Goal: Task Accomplishment & Management: Manage account settings

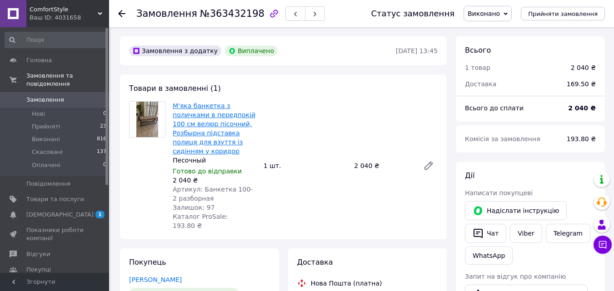
click at [203, 117] on link "М'яка банкетка з поличками в передпокій 100 см велюр пісочний, Розбырна підстав…" at bounding box center [214, 128] width 83 height 53
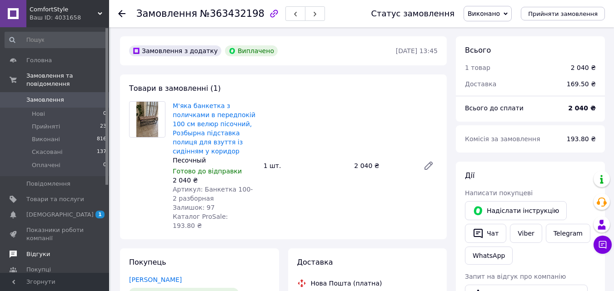
click at [35, 251] on span "Відгуки" at bounding box center [38, 255] width 24 height 8
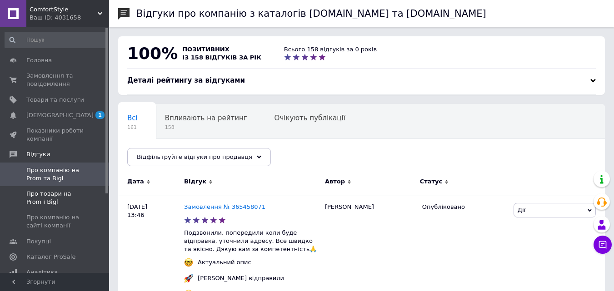
click at [44, 197] on span "Про товари на Prom і Bigl" at bounding box center [55, 198] width 58 height 16
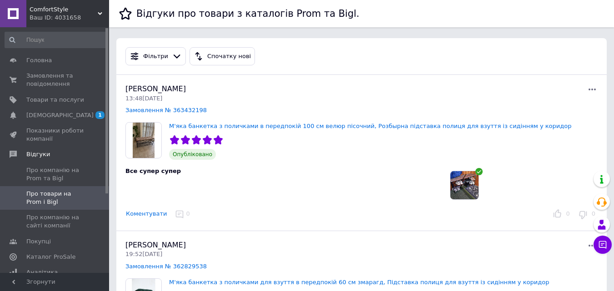
click at [463, 184] on img at bounding box center [465, 185] width 28 height 28
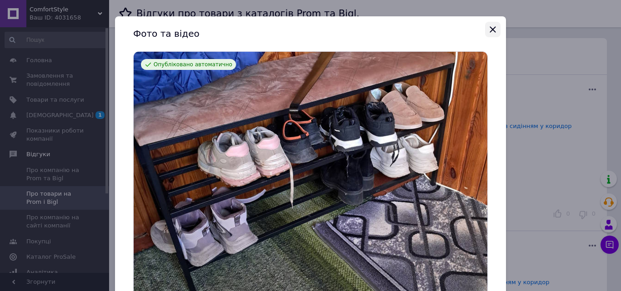
click at [491, 30] on icon "Закрыть" at bounding box center [493, 29] width 6 height 6
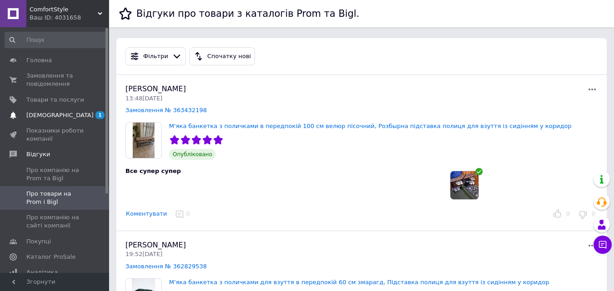
click at [40, 116] on span "[DEMOGRAPHIC_DATA]" at bounding box center [59, 115] width 67 height 8
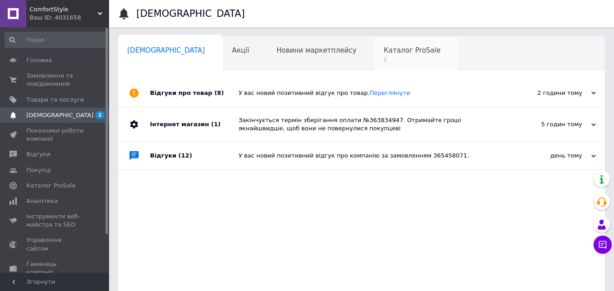
click at [384, 48] on span "Каталог ProSale" at bounding box center [412, 50] width 57 height 8
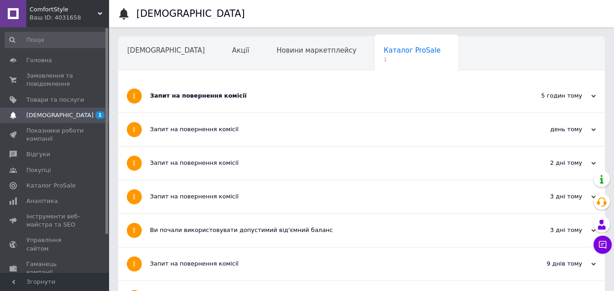
click at [181, 101] on div "Запит на повернення комісії" at bounding box center [327, 96] width 355 height 33
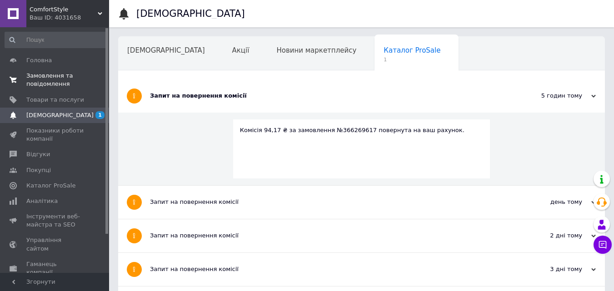
click at [40, 75] on span "Замовлення та повідомлення" at bounding box center [55, 80] width 58 height 16
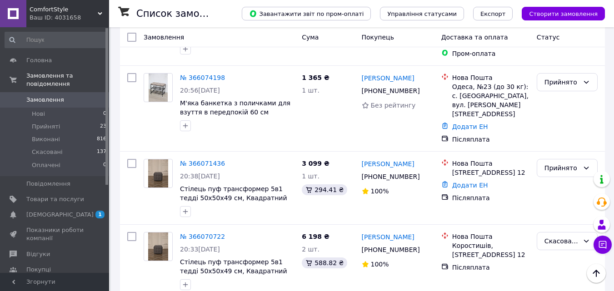
scroll to position [637, 0]
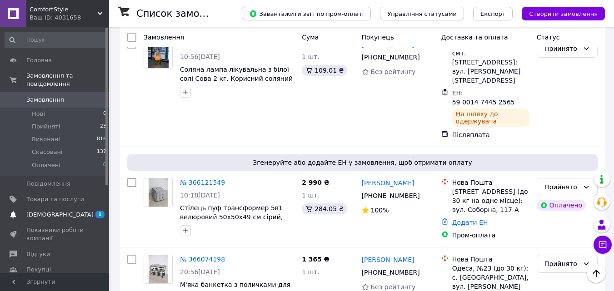
click at [46, 211] on span "[DEMOGRAPHIC_DATA]" at bounding box center [59, 215] width 67 height 8
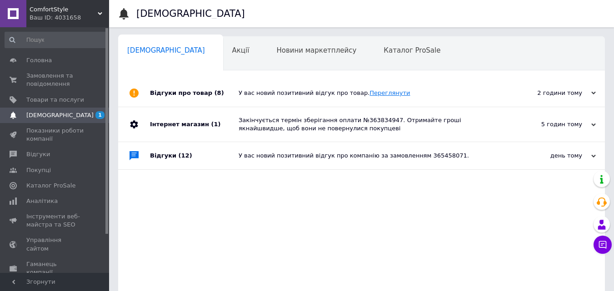
click at [376, 91] on link "Переглянути" at bounding box center [390, 93] width 40 height 7
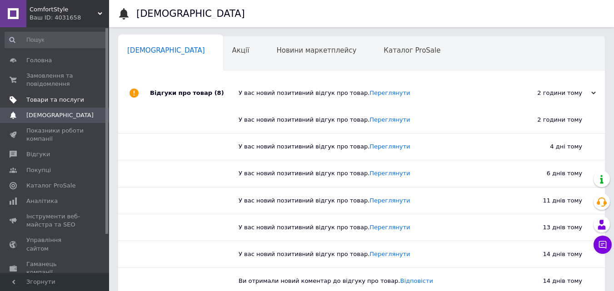
click at [49, 99] on span "Товари та послуги" at bounding box center [55, 100] width 58 height 8
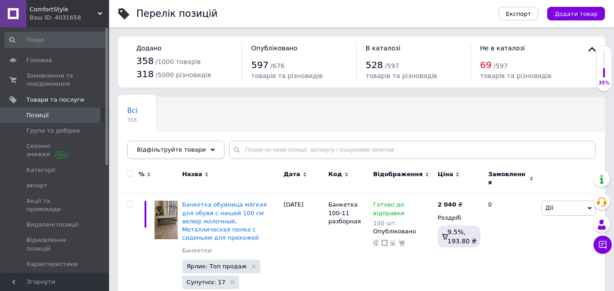
click at [211, 152] on icon at bounding box center [213, 150] width 5 height 5
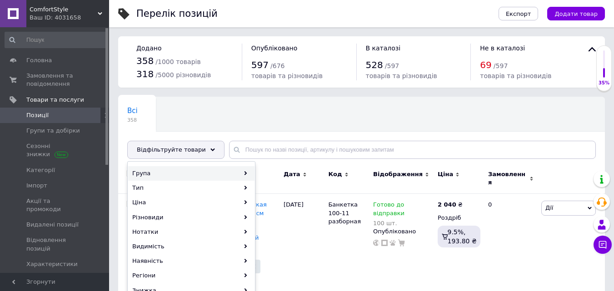
click at [244, 174] on icon at bounding box center [246, 173] width 4 height 4
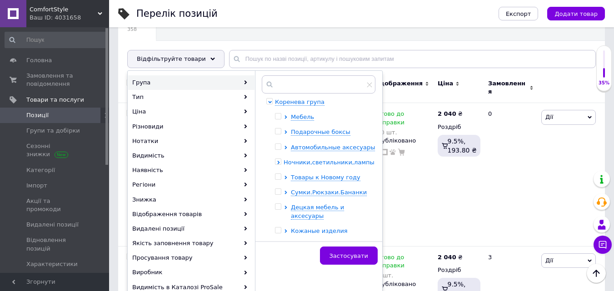
click at [307, 166] on span "Ночники,светильники,лампы." at bounding box center [330, 162] width 93 height 7
click at [289, 180] on input "checkbox" at bounding box center [287, 177] width 6 height 6
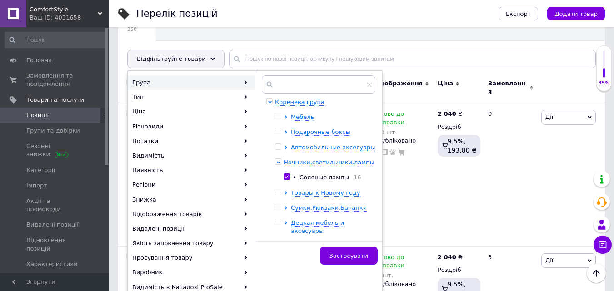
checkbox input "true"
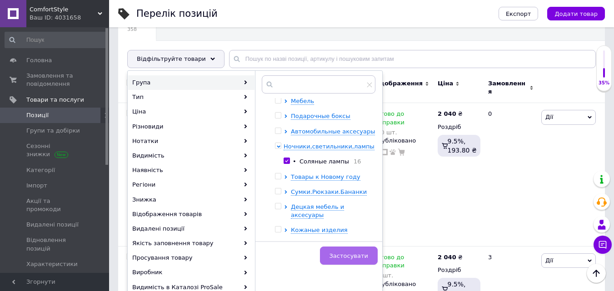
click at [346, 257] on span "Застосувати" at bounding box center [349, 256] width 39 height 7
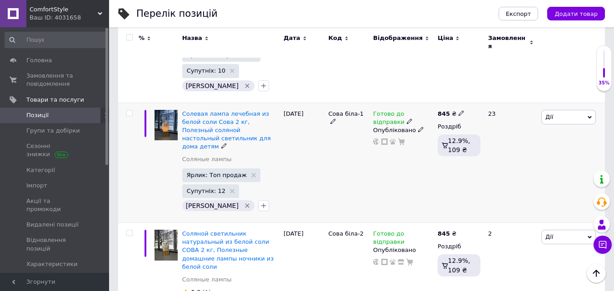
scroll to position [1268, 0]
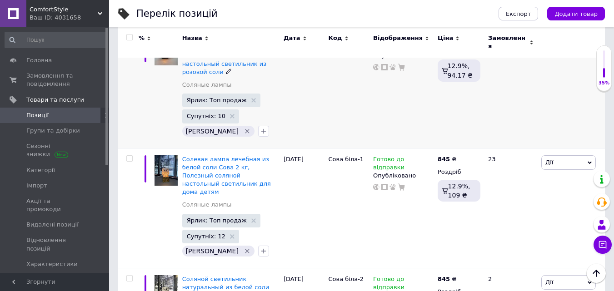
click at [459, 41] on icon at bounding box center [461, 37] width 5 height 5
click at [477, 38] on input "730" at bounding box center [503, 29] width 69 height 18
type input "830"
click at [332, 149] on div "Котик-2" at bounding box center [348, 88] width 45 height 120
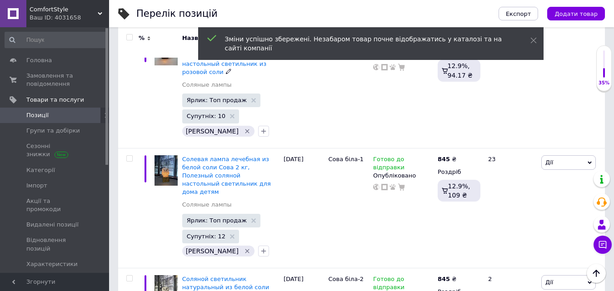
scroll to position [1177, 0]
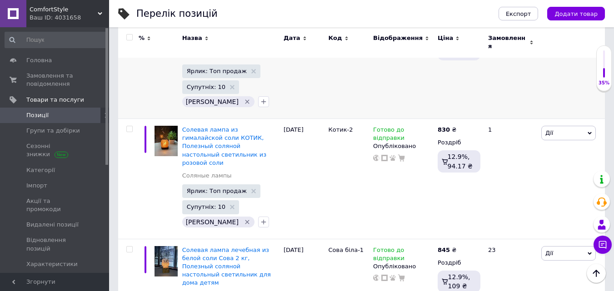
click at [459, 20] on use at bounding box center [461, 17] width 5 height 5
click at [478, 16] on input "730" at bounding box center [503, 7] width 69 height 18
type input "830"
click at [359, 119] on div "Котик-1" at bounding box center [348, 63] width 45 height 112
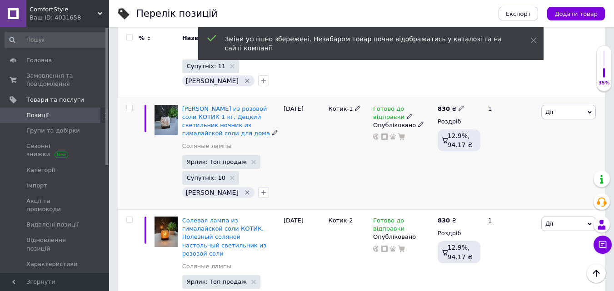
scroll to position [1040, 0]
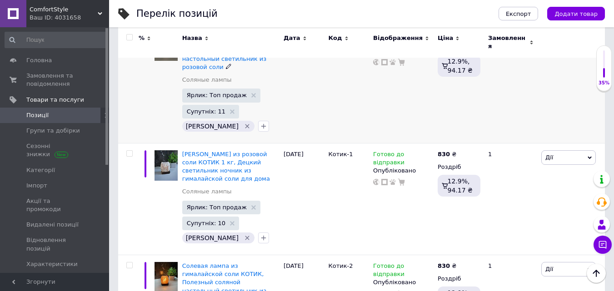
click at [441, 37] on b "730" at bounding box center [444, 33] width 12 height 7
type input "7"
type input "830"
click at [345, 144] on div "Пугач-2" at bounding box center [348, 83] width 45 height 120
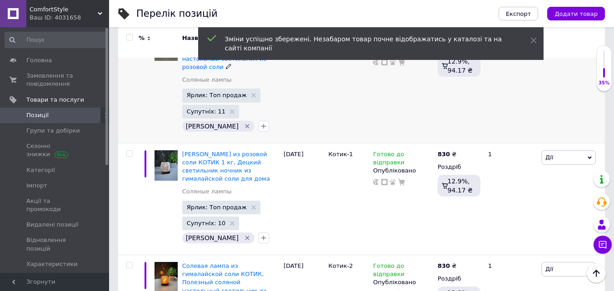
scroll to position [904, 0]
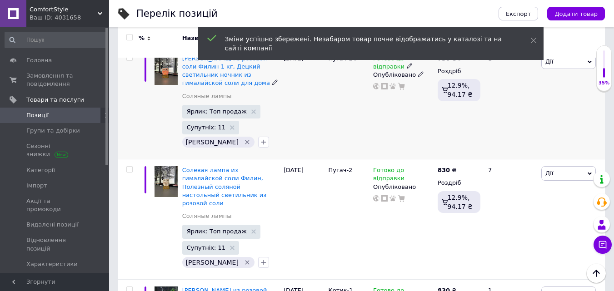
click at [441, 62] on b "730" at bounding box center [444, 58] width 12 height 7
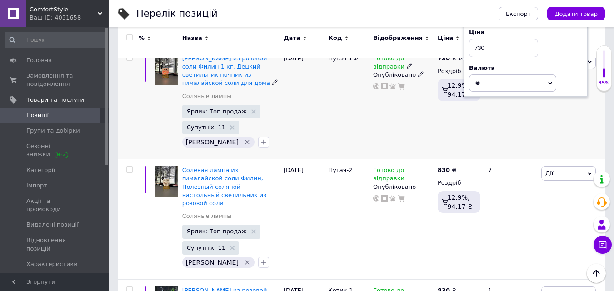
click at [478, 57] on input "730" at bounding box center [503, 48] width 69 height 18
type input "830"
click at [392, 159] on div "Готово до відправки Опубліковано" at bounding box center [403, 103] width 65 height 112
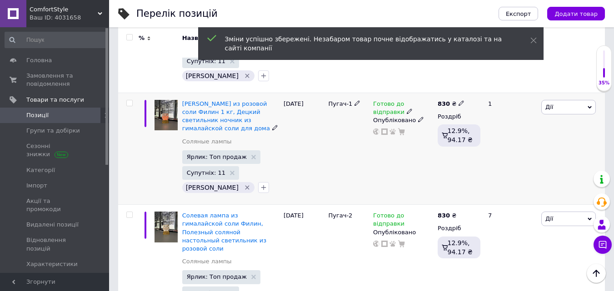
scroll to position [768, 0]
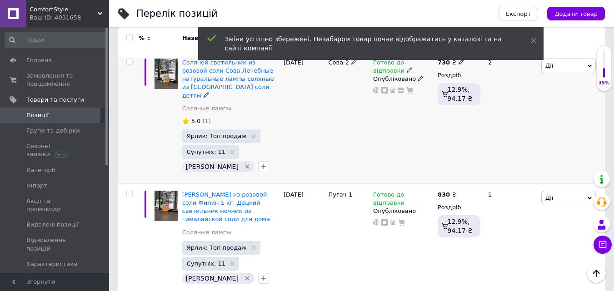
click at [440, 66] on b "730" at bounding box center [444, 62] width 12 height 7
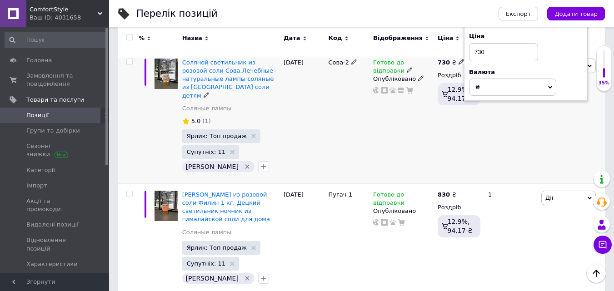
click at [479, 61] on input "730" at bounding box center [503, 52] width 69 height 18
type input "830"
click at [385, 160] on div "Готово до відправки Опубліковано" at bounding box center [403, 117] width 65 height 132
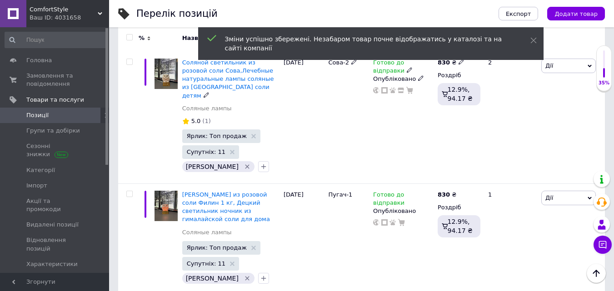
scroll to position [677, 0]
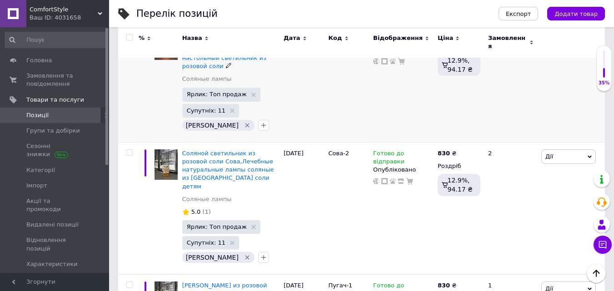
click at [440, 36] on b "730" at bounding box center [444, 33] width 12 height 7
click at [478, 32] on input "730" at bounding box center [503, 23] width 69 height 18
type input "830"
click at [393, 125] on div "Готово до відправки Опубліковано" at bounding box center [403, 82] width 65 height 120
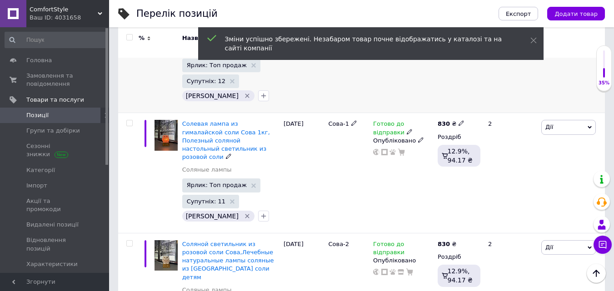
scroll to position [495, 0]
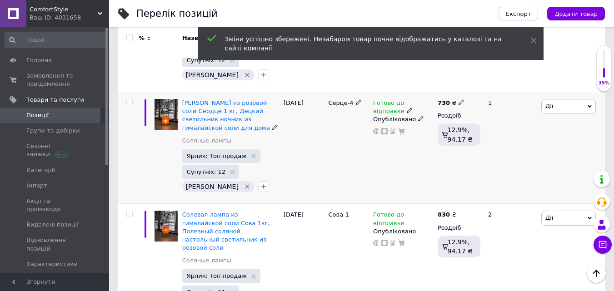
click at [441, 106] on b "730" at bounding box center [444, 103] width 12 height 7
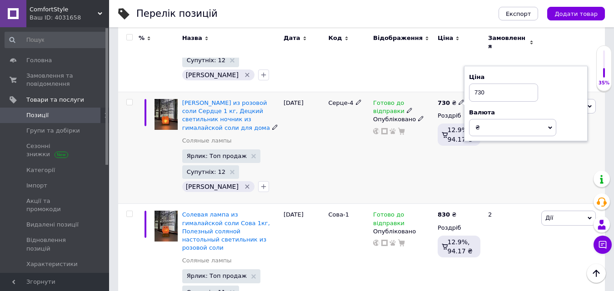
click at [478, 102] on input "730" at bounding box center [503, 93] width 69 height 18
type input "830"
click at [345, 192] on div "Серце-4" at bounding box center [348, 148] width 45 height 112
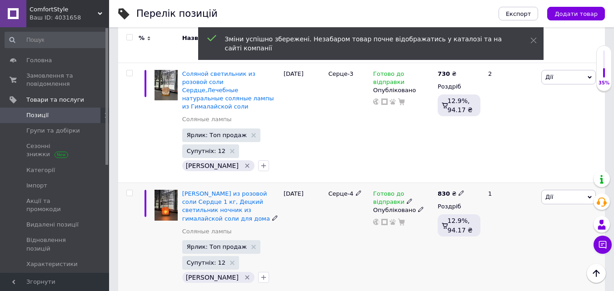
scroll to position [358, 0]
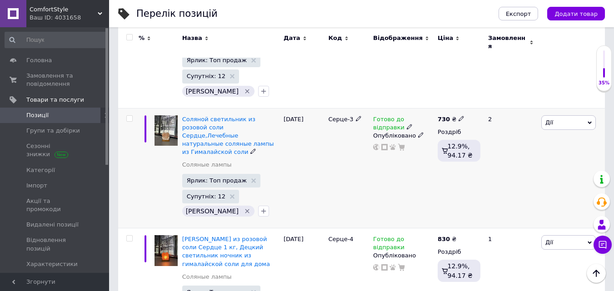
click at [459, 121] on icon at bounding box center [461, 118] width 5 height 5
click at [477, 118] on input "730" at bounding box center [503, 109] width 69 height 18
type input "830"
click at [365, 206] on div "Серце-3" at bounding box center [348, 168] width 45 height 120
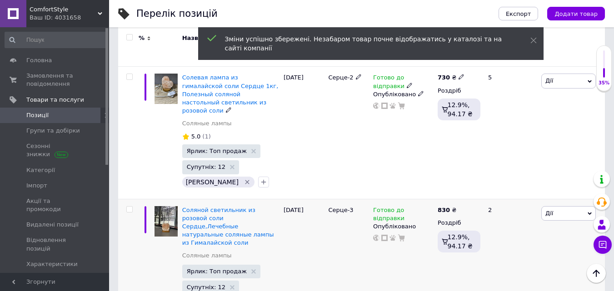
scroll to position [222, 0]
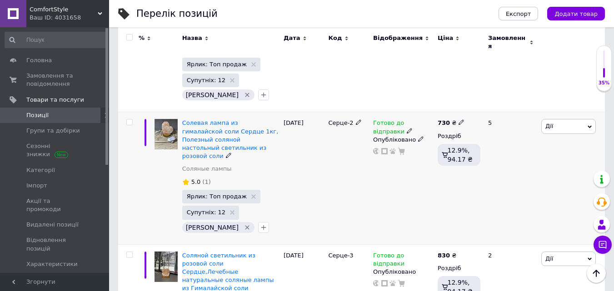
click at [459, 125] on icon at bounding box center [461, 122] width 5 height 5
click at [478, 122] on input "730" at bounding box center [503, 113] width 69 height 18
type input "830"
click at [384, 210] on div "Готово до відправки Опубліковано" at bounding box center [403, 178] width 65 height 132
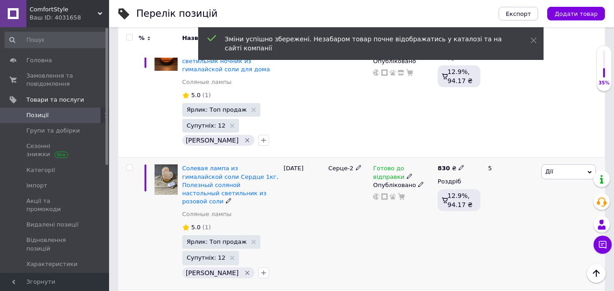
scroll to position [85, 0]
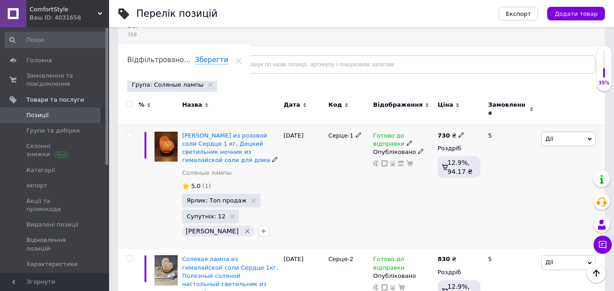
click at [459, 132] on icon at bounding box center [461, 134] width 5 height 5
click at [478, 120] on input "730" at bounding box center [503, 125] width 69 height 18
type input "830"
click at [358, 191] on div "Серце-1" at bounding box center [348, 187] width 45 height 124
click at [211, 132] on span "[PERSON_NAME] из розовой соли Сердце 1 кг, Децкий светильник ночник из гималайс…" at bounding box center [226, 148] width 88 height 32
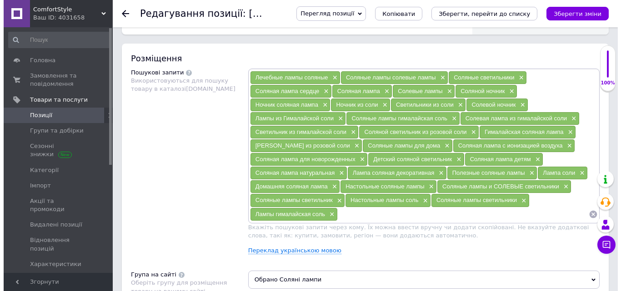
scroll to position [591, 0]
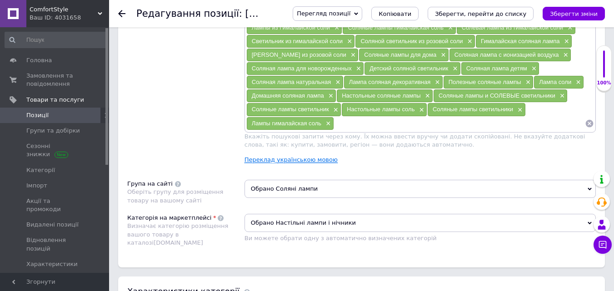
click at [282, 161] on link "Переклад українською мовою" at bounding box center [291, 159] width 93 height 7
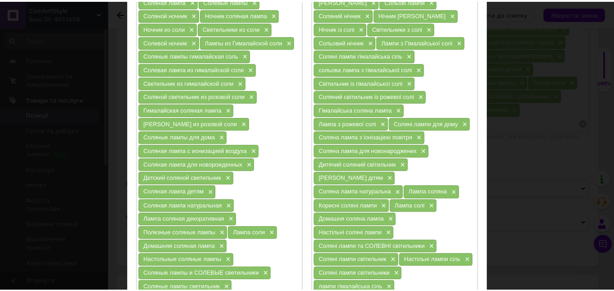
scroll to position [0, 0]
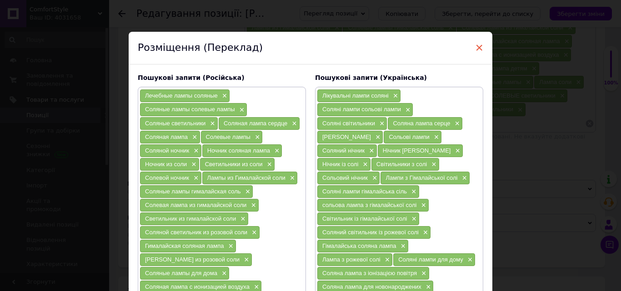
click at [478, 47] on span "×" at bounding box center [479, 47] width 8 height 15
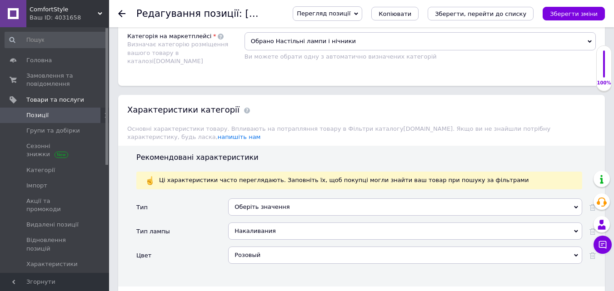
scroll to position [818, 0]
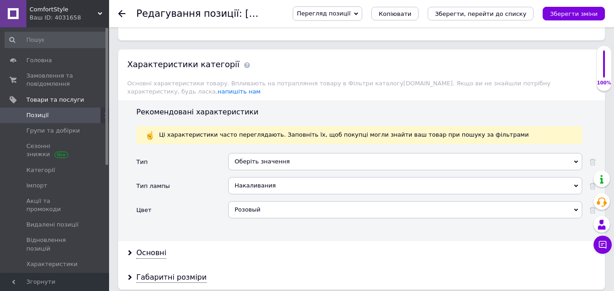
click at [281, 154] on div "Оберіть значення" at bounding box center [405, 161] width 354 height 17
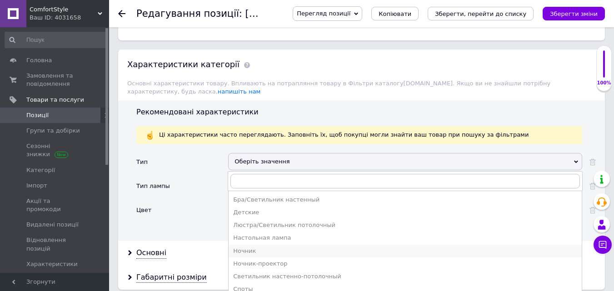
click at [249, 247] on div "Ночник" at bounding box center [405, 251] width 344 height 8
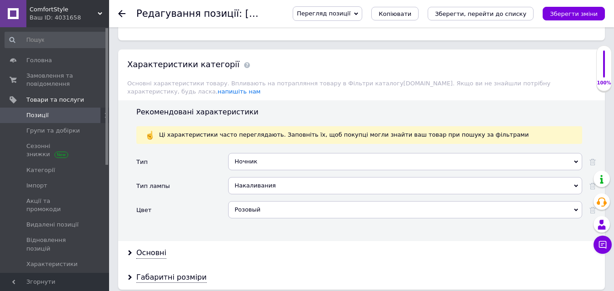
scroll to position [864, 0]
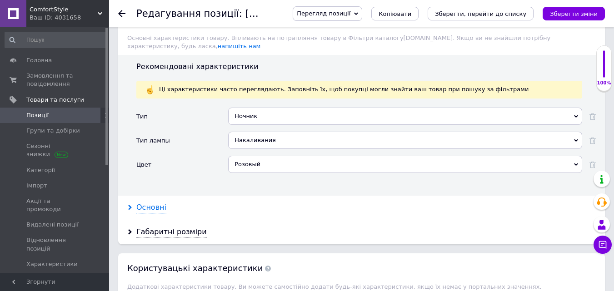
click at [151, 203] on div "Основні" at bounding box center [151, 208] width 30 height 10
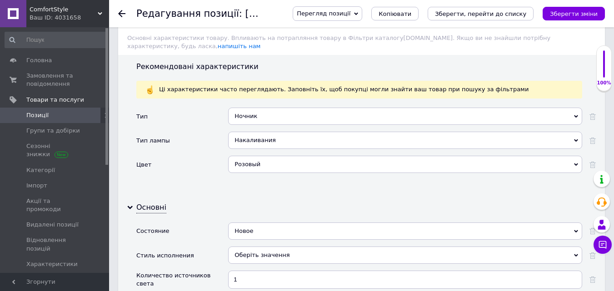
scroll to position [909, 0]
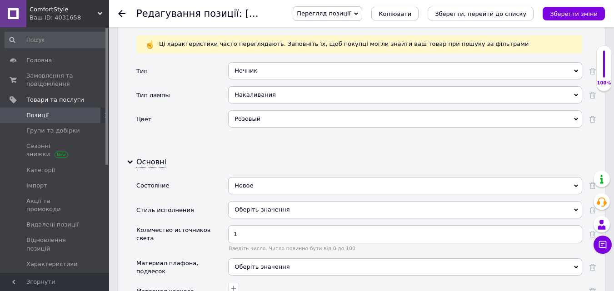
click at [265, 201] on div "Оберіть значення" at bounding box center [405, 209] width 354 height 17
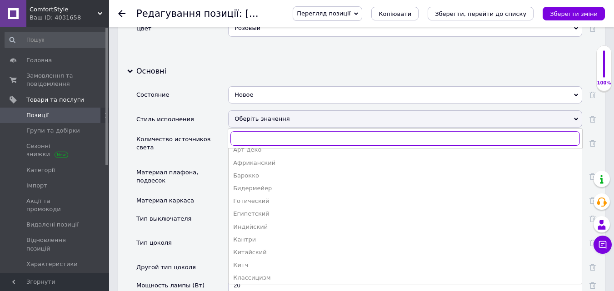
scroll to position [136, 0]
click at [252, 196] on div "Классический" at bounding box center [405, 200] width 344 height 8
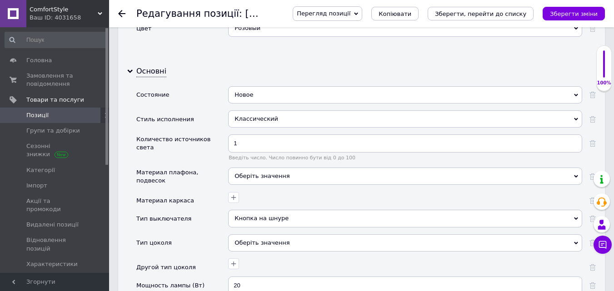
scroll to position [1046, 0]
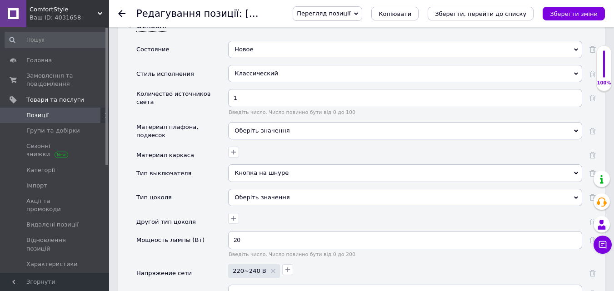
click at [266, 192] on div "Оберіть значення" at bounding box center [405, 197] width 354 height 17
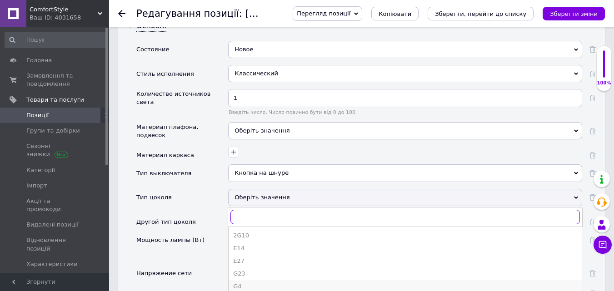
scroll to position [61, 0]
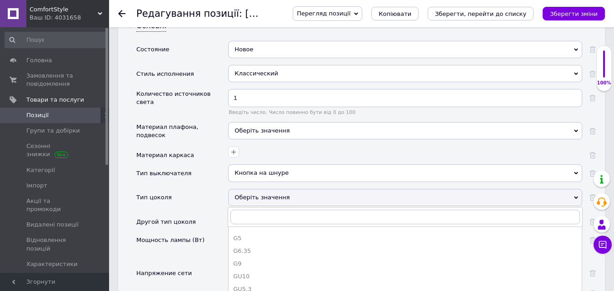
click at [241, 247] on div "G6.35" at bounding box center [405, 251] width 344 height 8
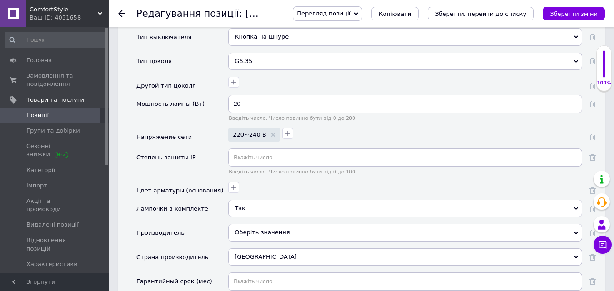
scroll to position [1228, 0]
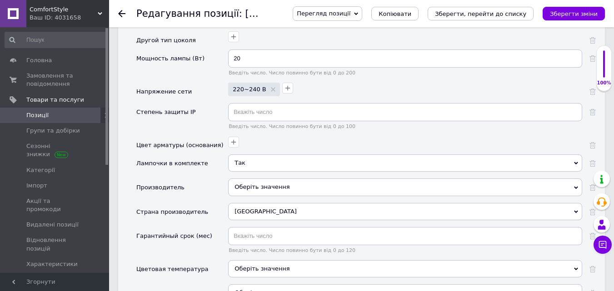
click at [276, 183] on div "Оберіть значення" at bounding box center [405, 187] width 354 height 17
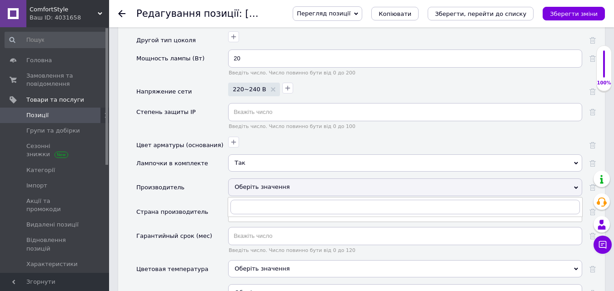
click at [210, 182] on div "Производитель" at bounding box center [182, 191] width 92 height 24
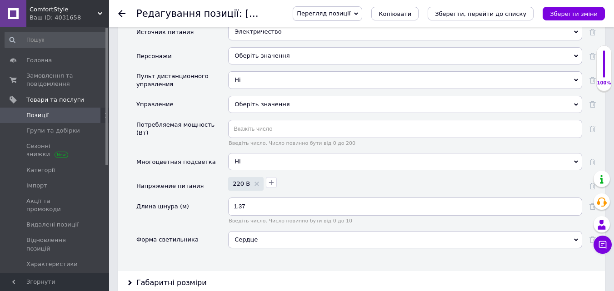
scroll to position [1637, 0]
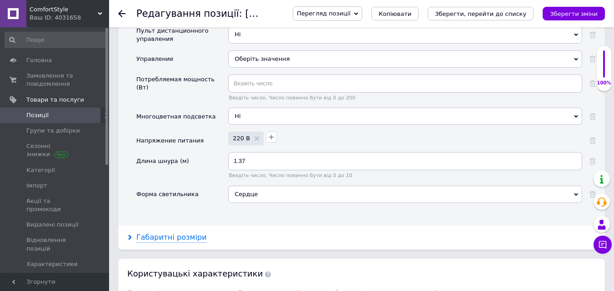
click at [182, 233] on div "Габаритні розміри" at bounding box center [171, 238] width 70 height 10
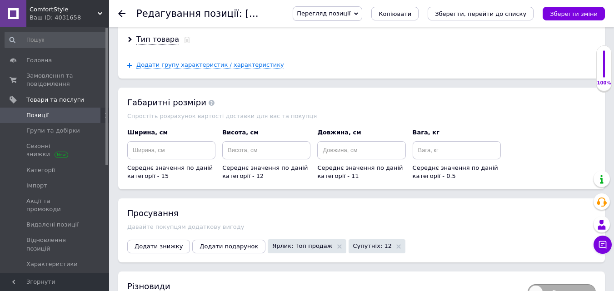
scroll to position [2273, 0]
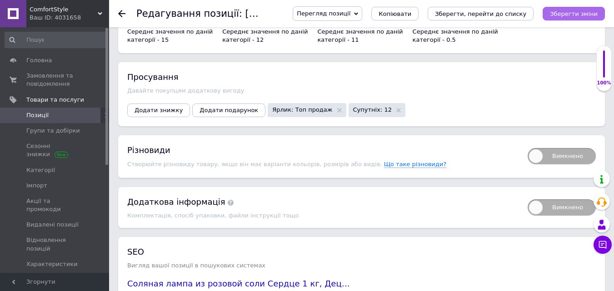
click at [577, 7] on button "Зберегти зміни" at bounding box center [574, 14] width 62 height 14
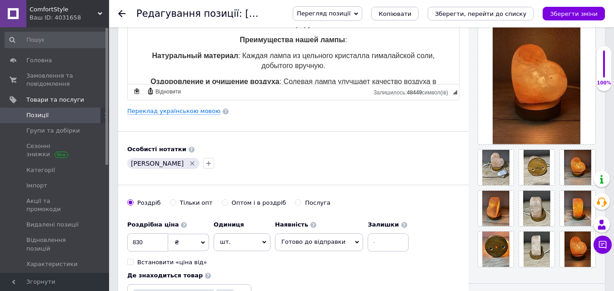
scroll to position [45, 0]
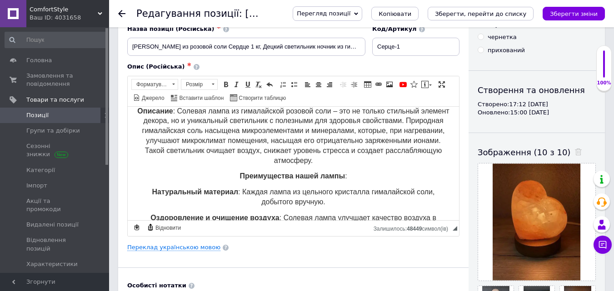
click at [121, 12] on icon at bounding box center [121, 13] width 7 height 7
